Goal: Transaction & Acquisition: Download file/media

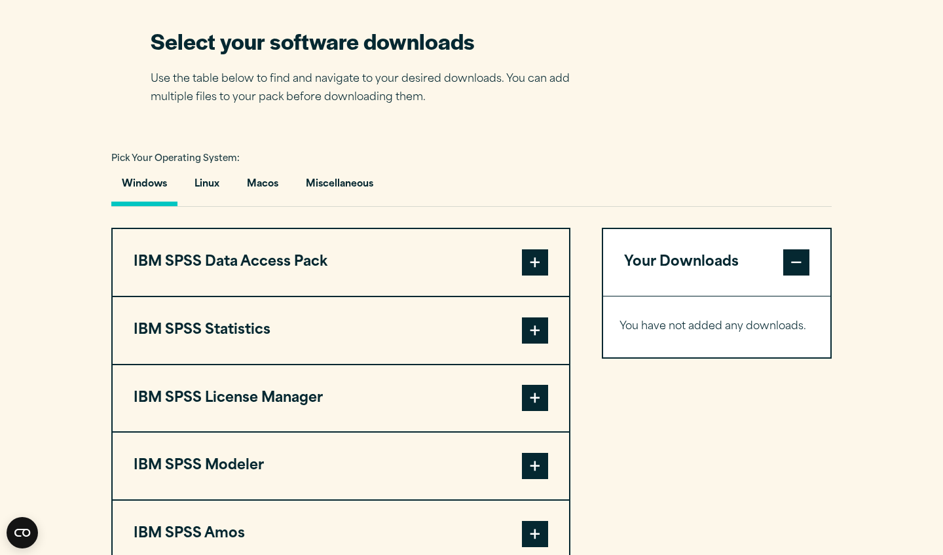
scroll to position [844, 0]
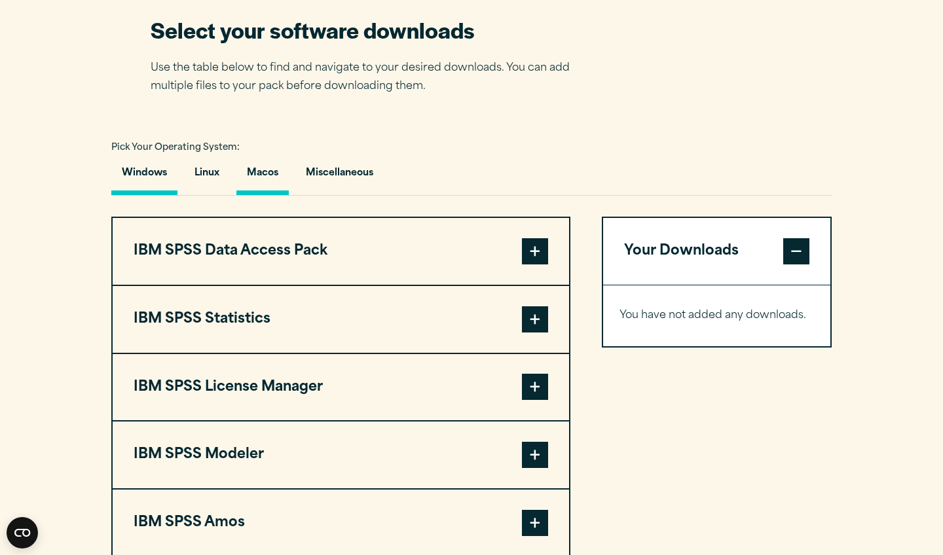
click at [272, 175] on button "Macos" at bounding box center [262, 176] width 52 height 37
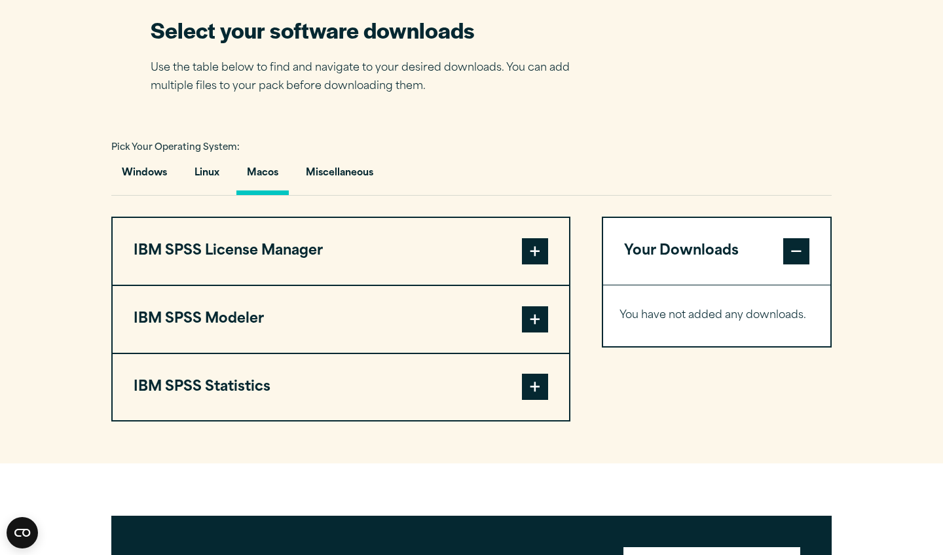
click at [537, 390] on span at bounding box center [535, 387] width 26 height 26
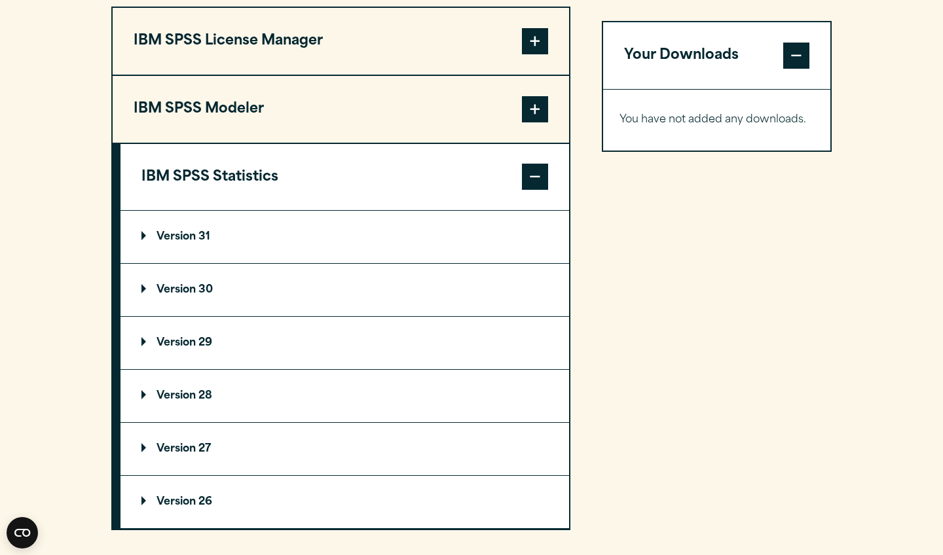
scroll to position [1055, 0]
click at [145, 240] on p "Version 31" at bounding box center [175, 236] width 69 height 10
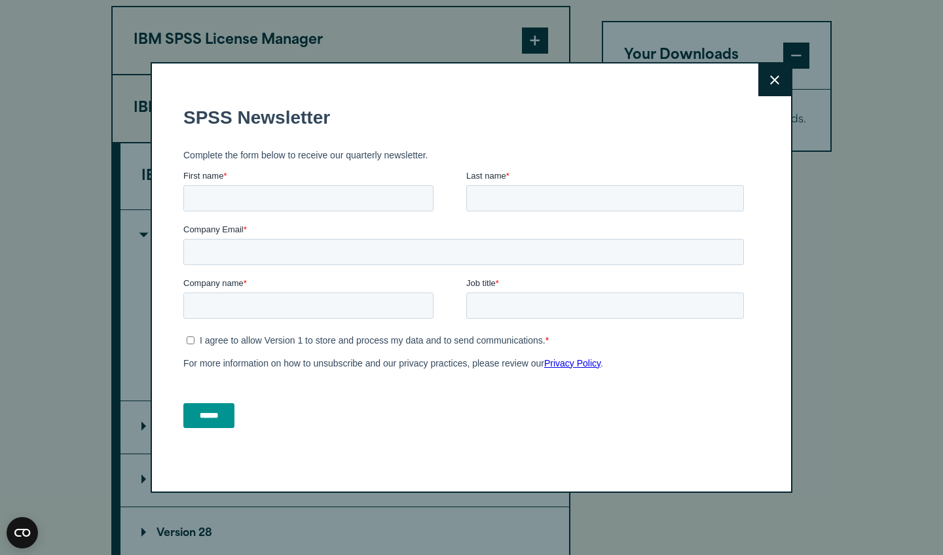
click at [771, 82] on icon at bounding box center [774, 80] width 9 height 10
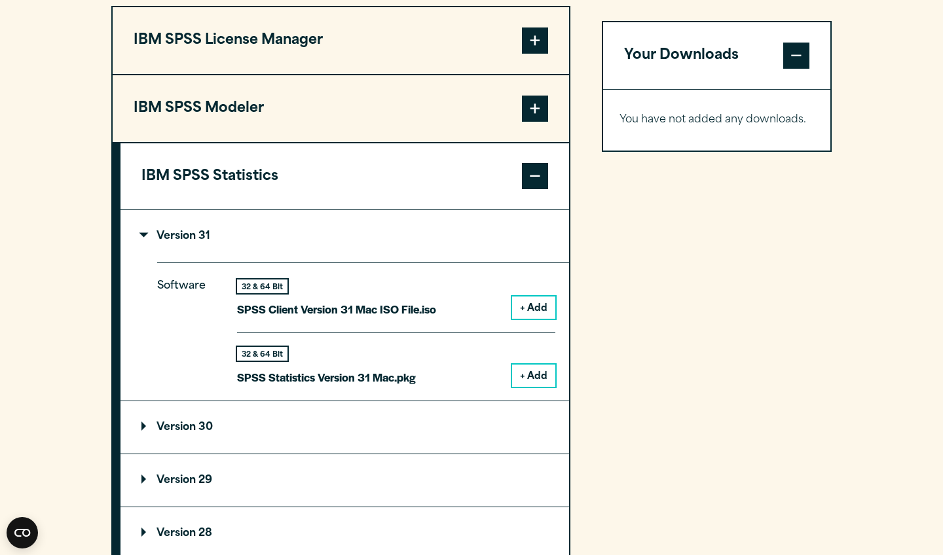
click at [538, 373] on button "+ Add" at bounding box center [533, 376] width 43 height 22
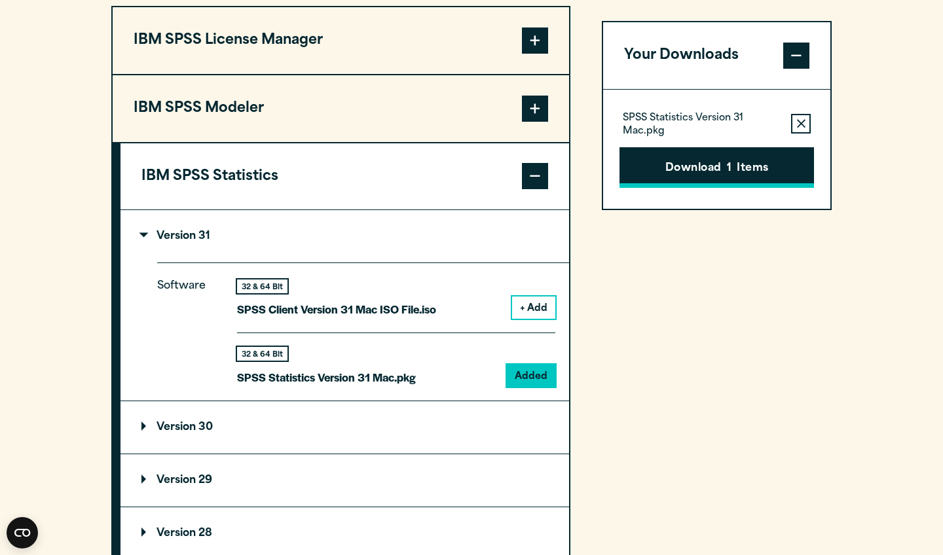
click at [709, 173] on button "Download 1 Items" at bounding box center [716, 167] width 194 height 41
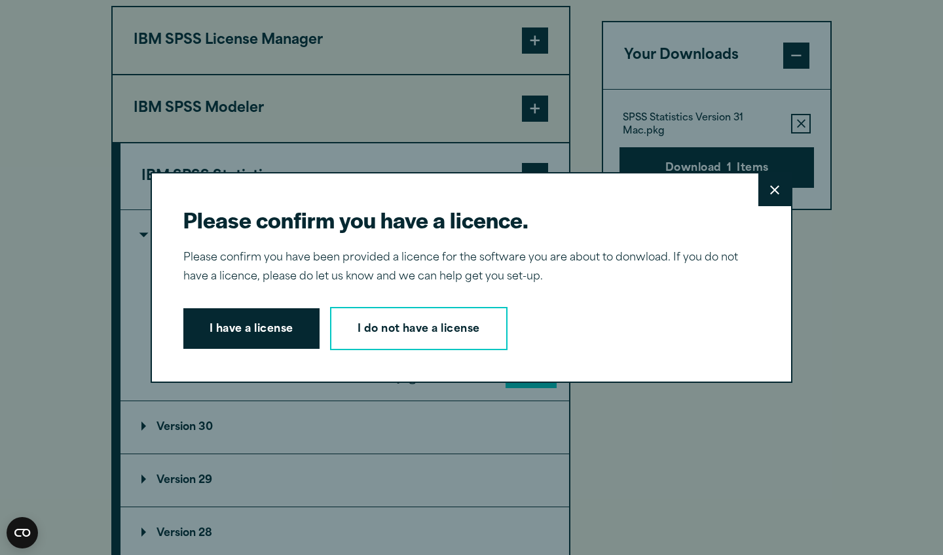
click at [381, 353] on div "Please confirm you have a licence. Close Please confirm you have been provided …" at bounding box center [471, 277] width 641 height 211
click at [381, 334] on link "I do not have a license" at bounding box center [418, 328] width 177 height 43
click at [294, 333] on button "I have a license" at bounding box center [251, 328] width 136 height 41
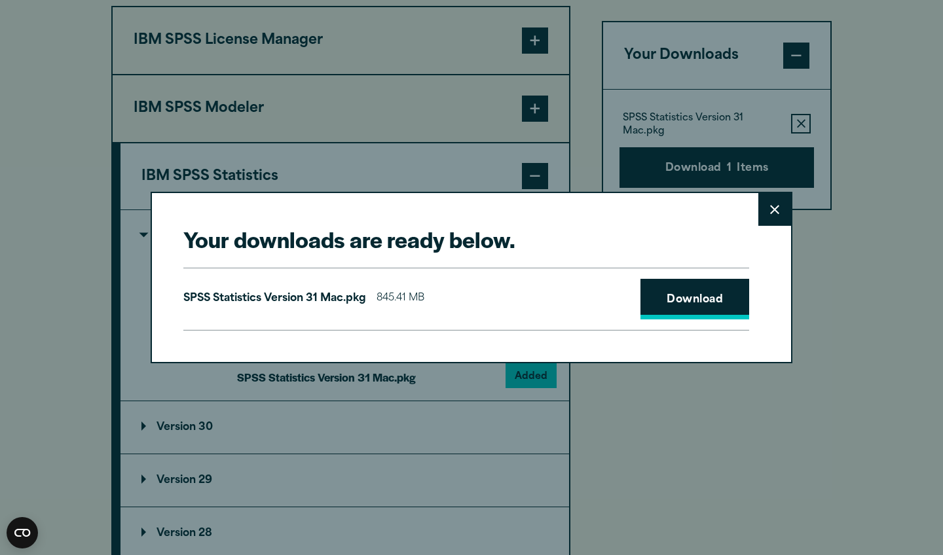
click at [691, 300] on link "Download" at bounding box center [694, 299] width 109 height 41
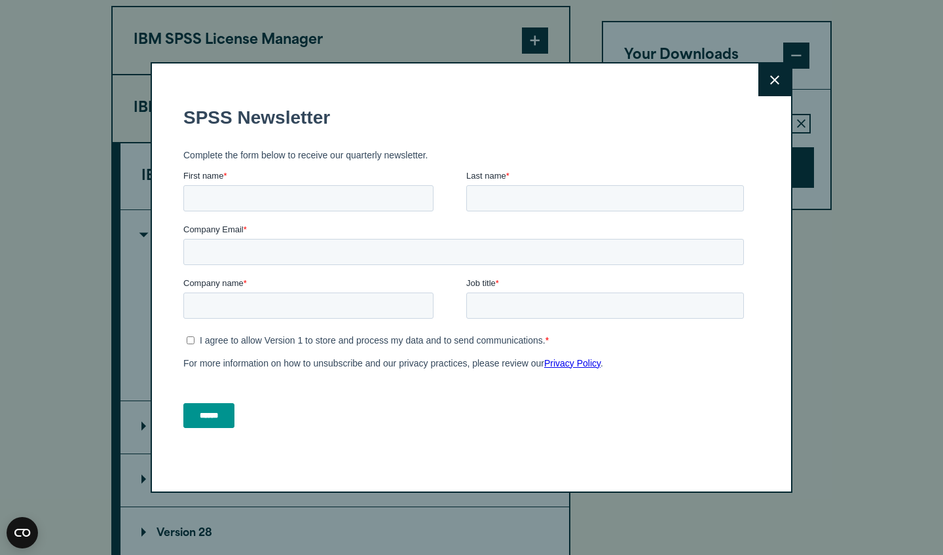
click at [778, 81] on icon at bounding box center [774, 80] width 9 height 10
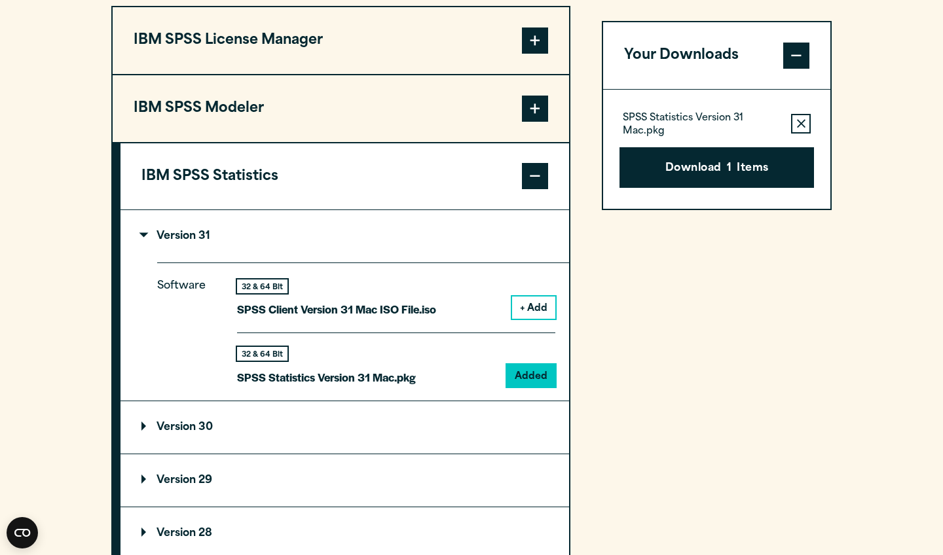
click at [778, 81] on div "Close" at bounding box center [471, 277] width 943 height 555
